Goal: Information Seeking & Learning: Learn about a topic

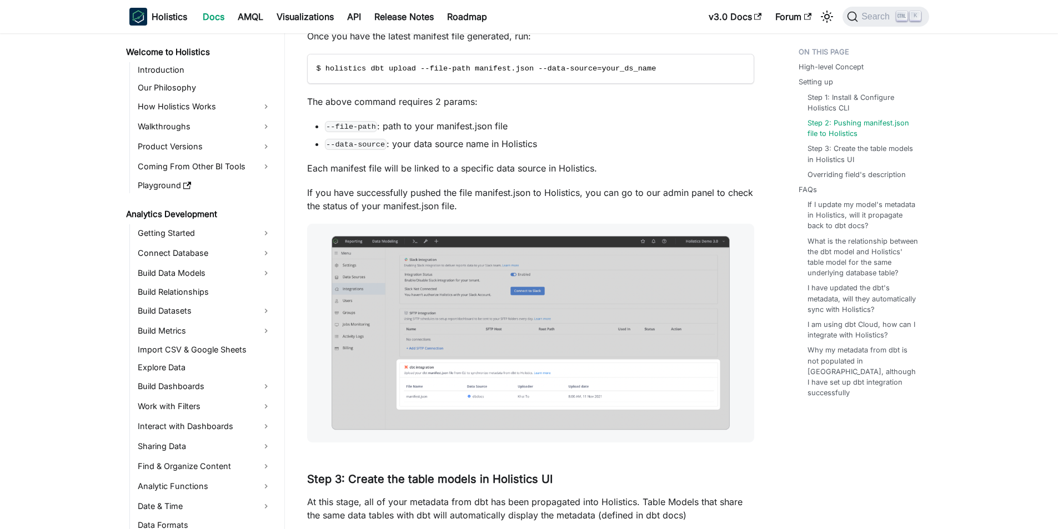
scroll to position [608, 0]
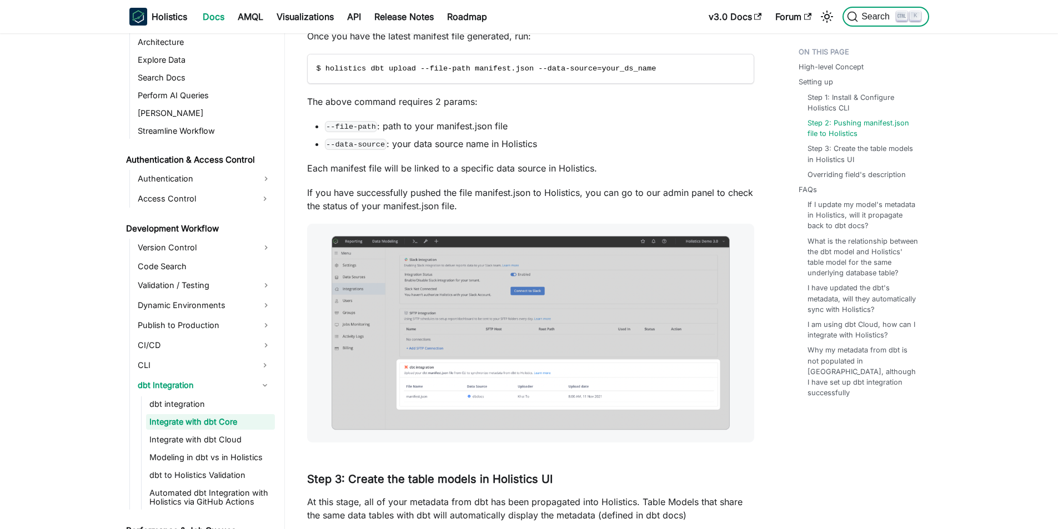
click at [864, 19] on span "Search" at bounding box center [877, 17] width 38 height 10
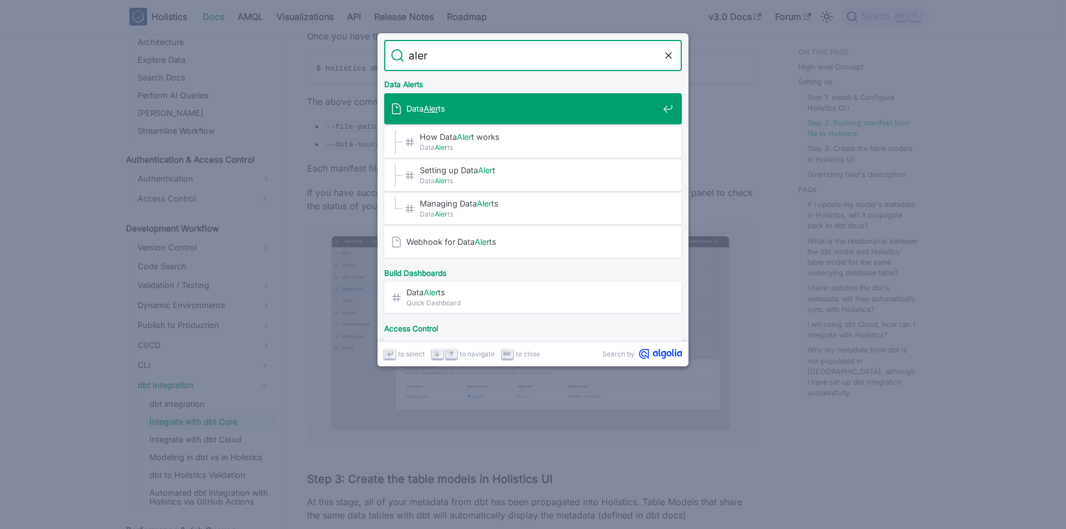
type input "alert"
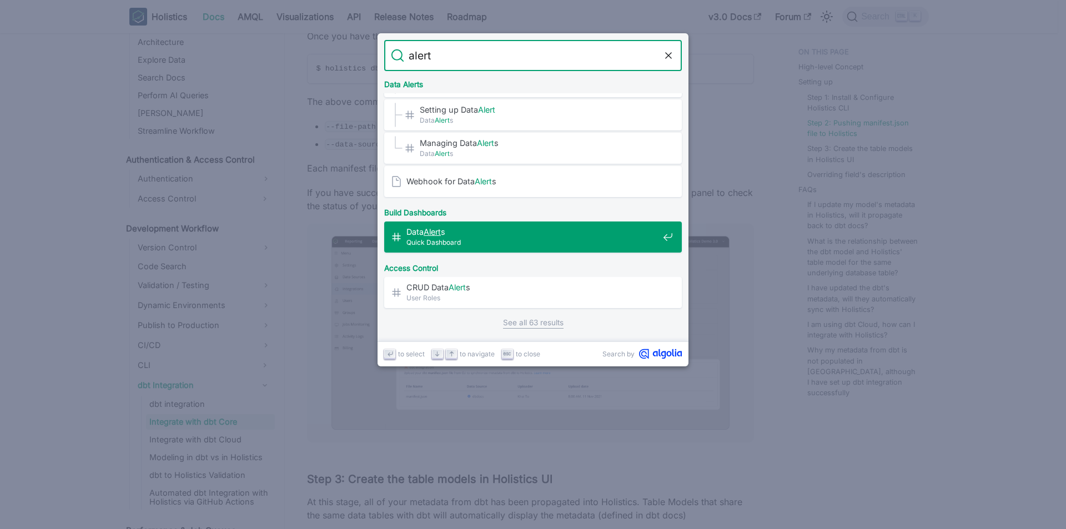
scroll to position [0, 0]
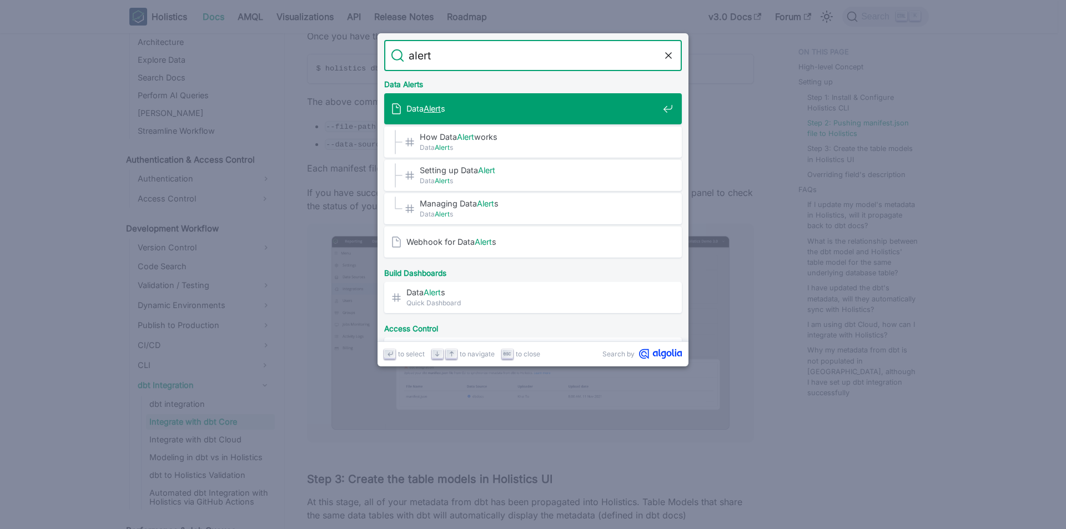
click at [428, 104] on mark "Alert" at bounding box center [432, 108] width 17 height 9
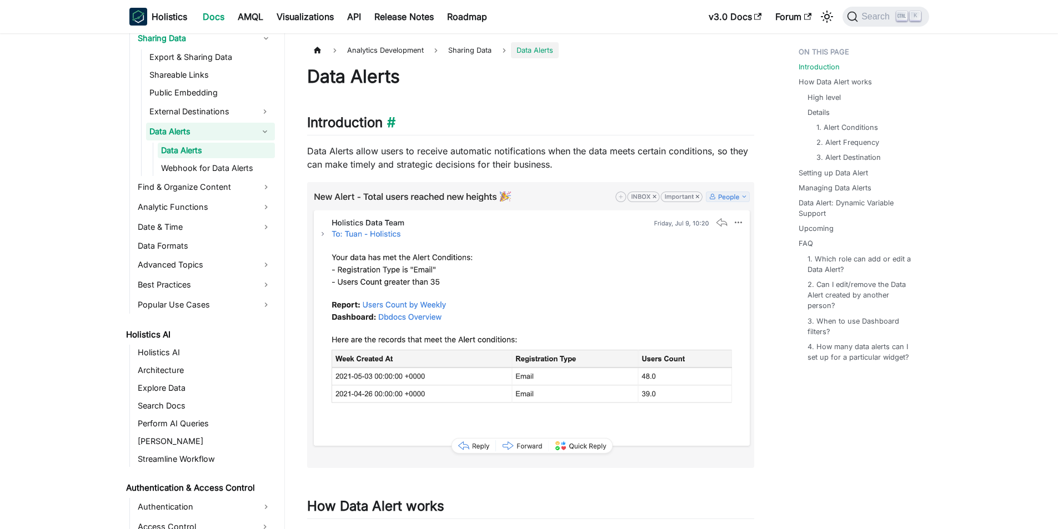
scroll to position [404, 0]
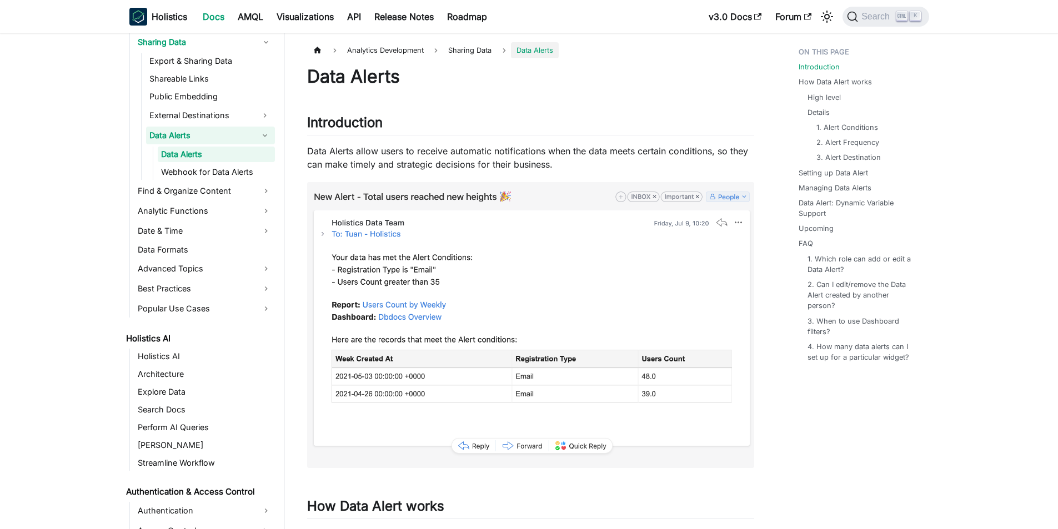
click at [445, 160] on p "Data Alerts allow users to receive automatic notifications when the data meets …" at bounding box center [530, 157] width 447 height 27
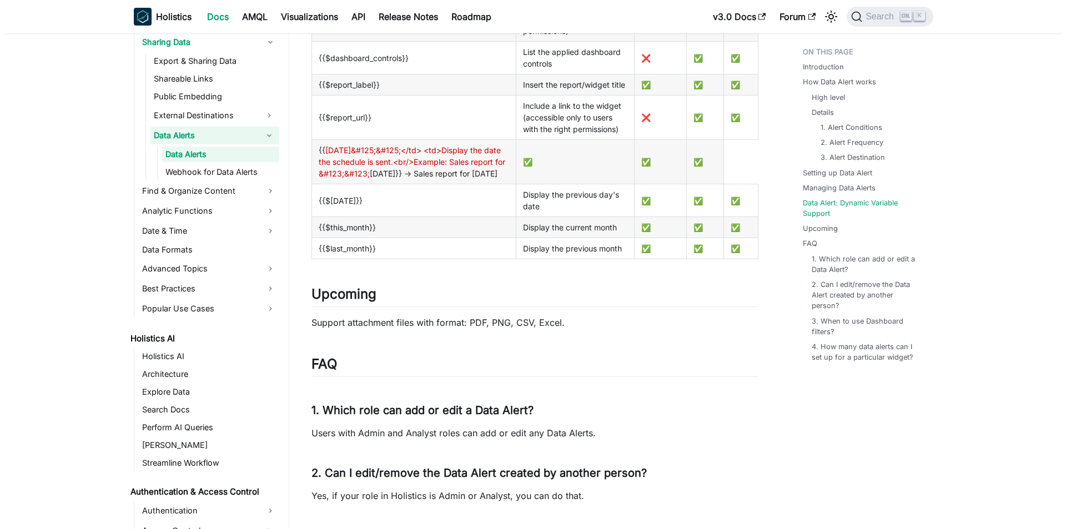
scroll to position [2777, 0]
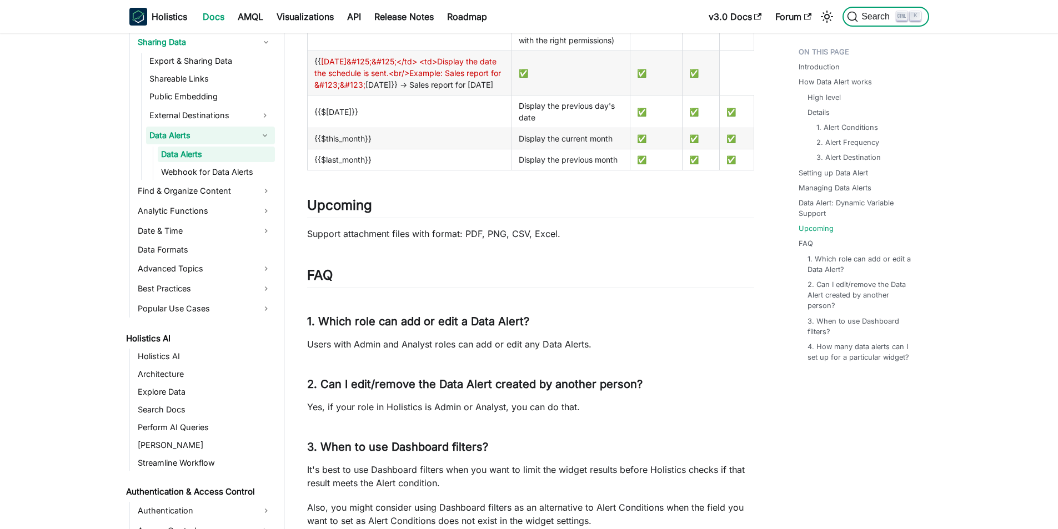
click at [865, 23] on button "Search K" at bounding box center [886, 17] width 86 height 20
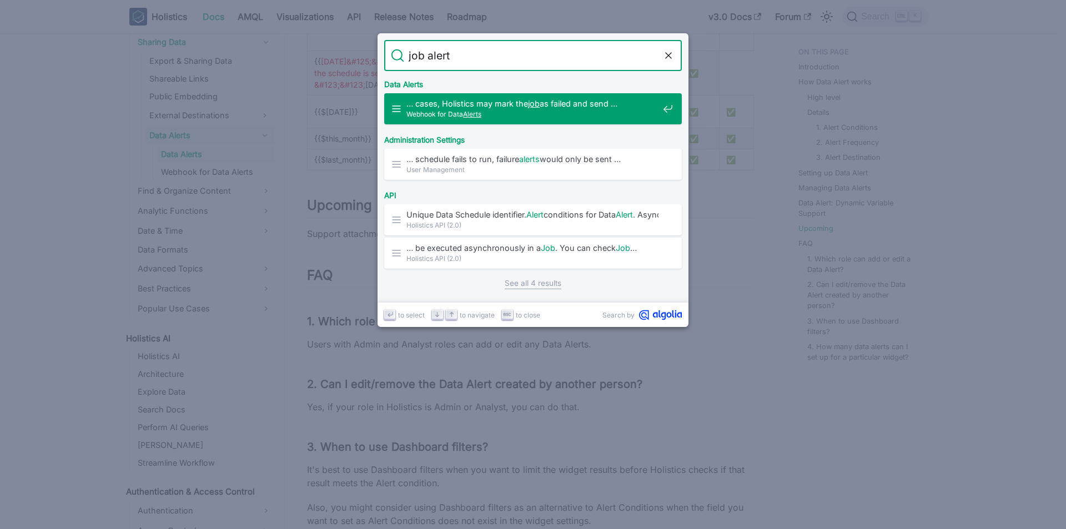
type input "job alerts"
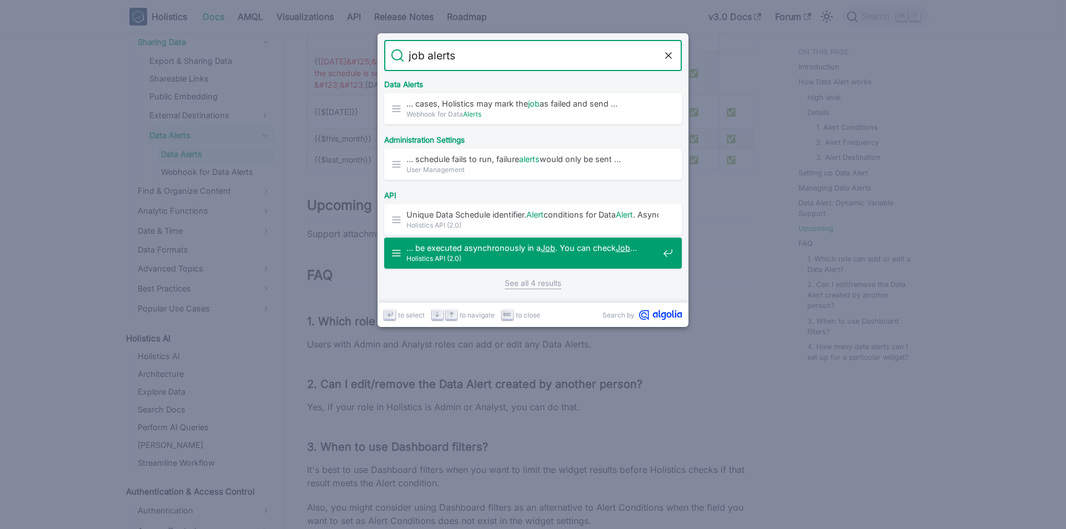
click at [534, 261] on span "Holistics API (2.0)" at bounding box center [533, 258] width 252 height 11
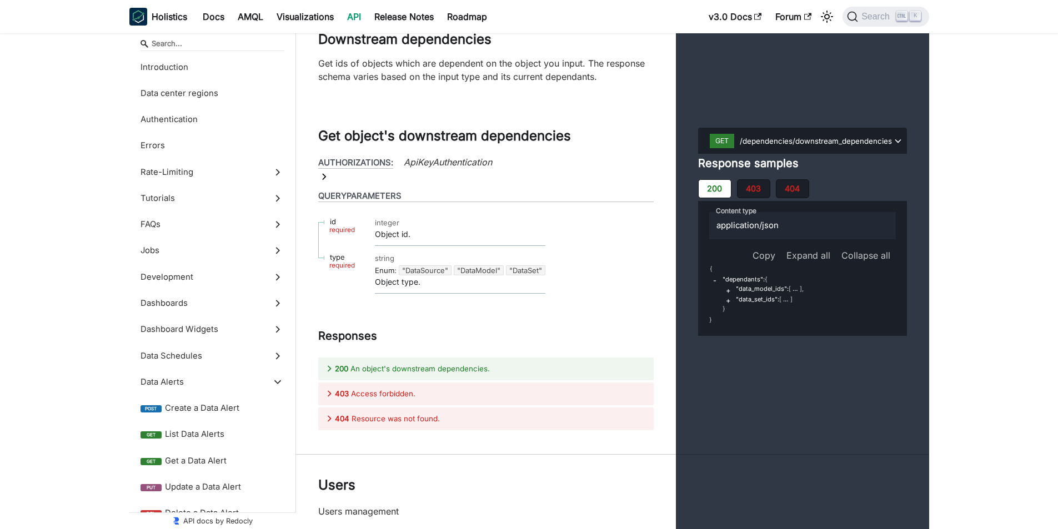
scroll to position [30834, 0]
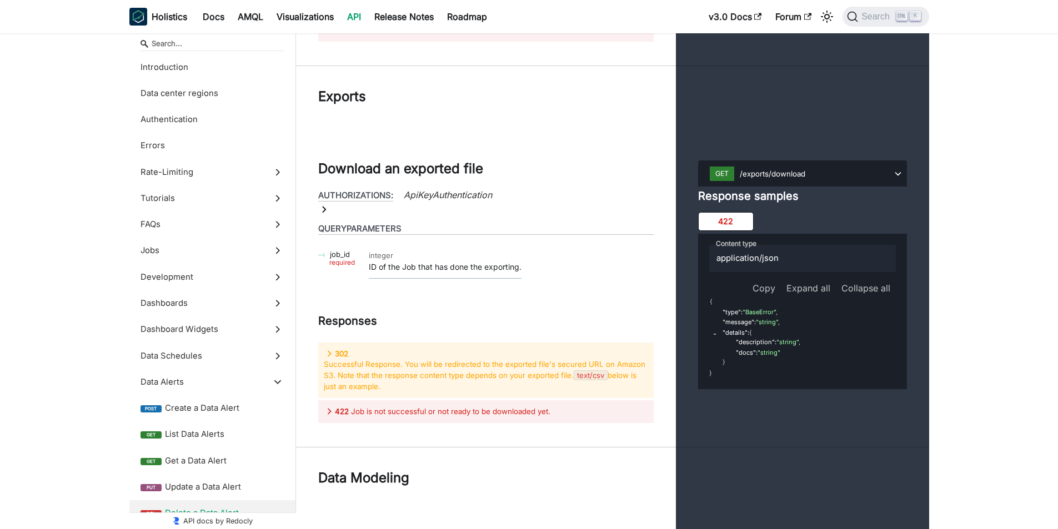
scroll to position [29668, 0]
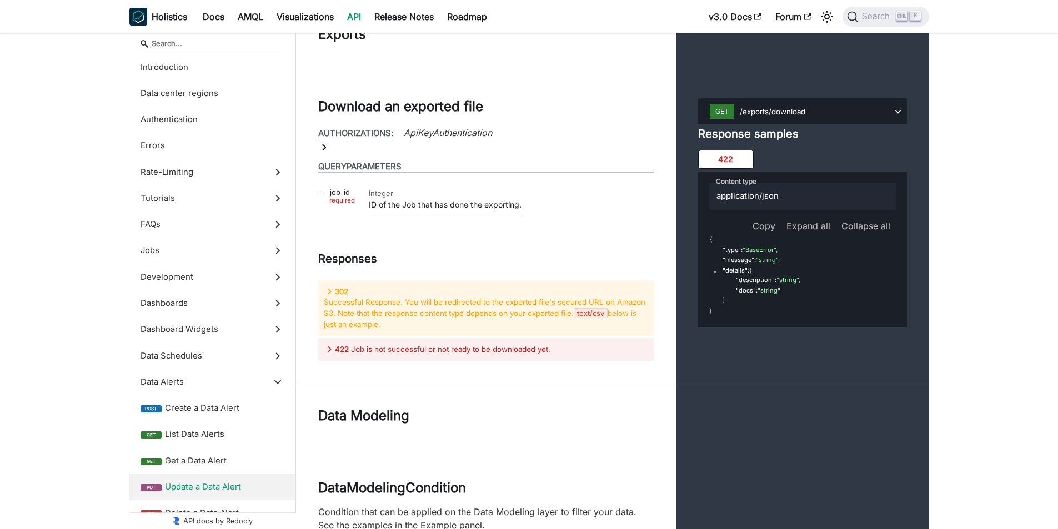
scroll to position [29946, 0]
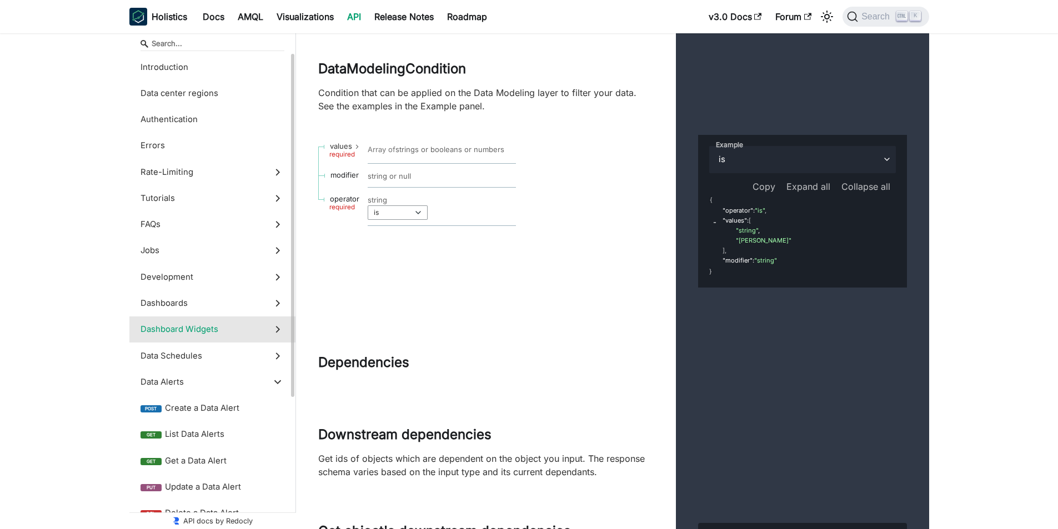
scroll to position [222, 0]
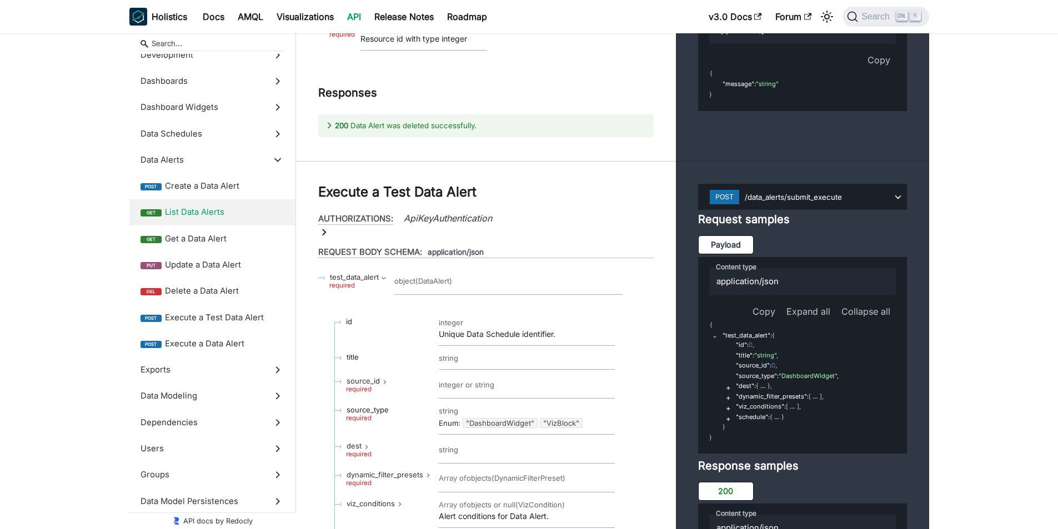
scroll to position [28890, 0]
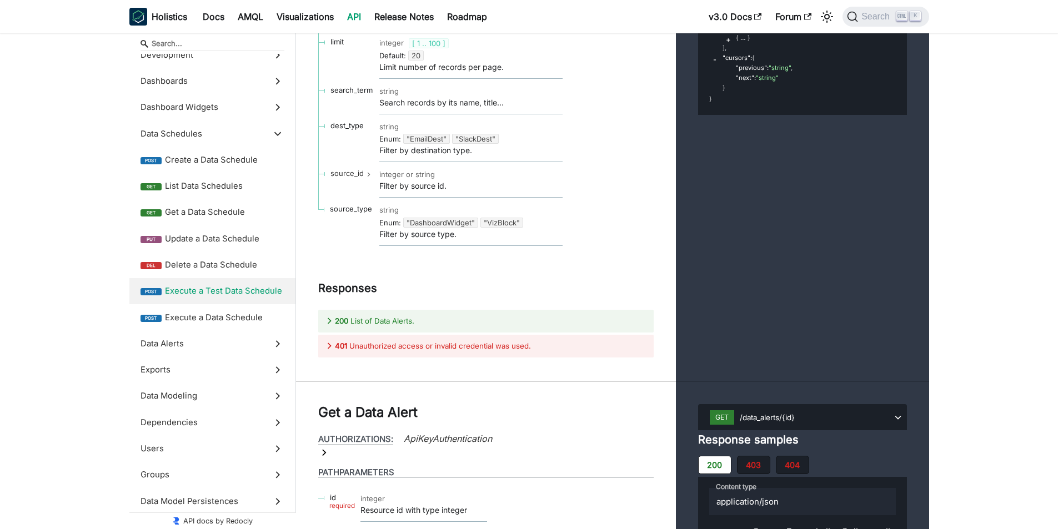
scroll to position [27335, 0]
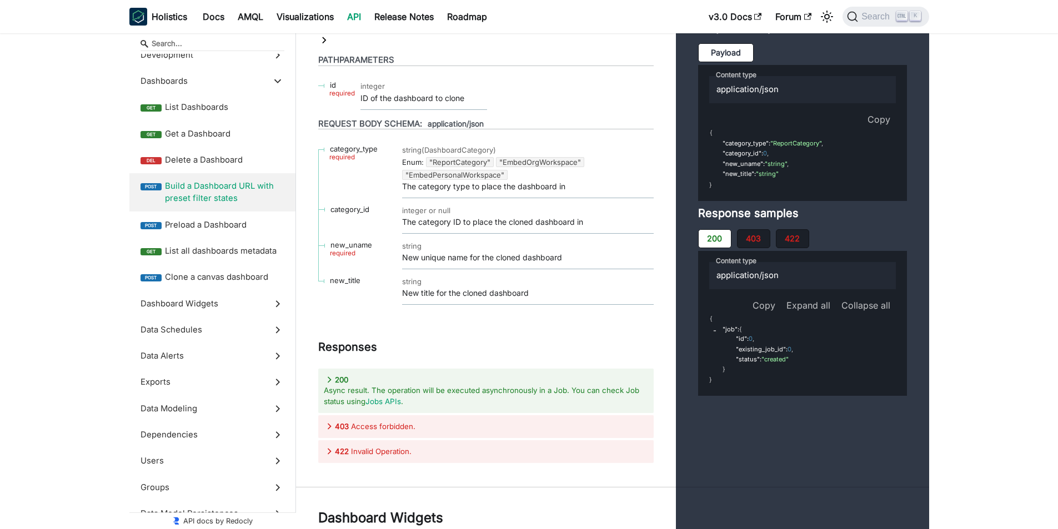
scroll to position [21614, 0]
